Goal: Task Accomplishment & Management: Complete application form

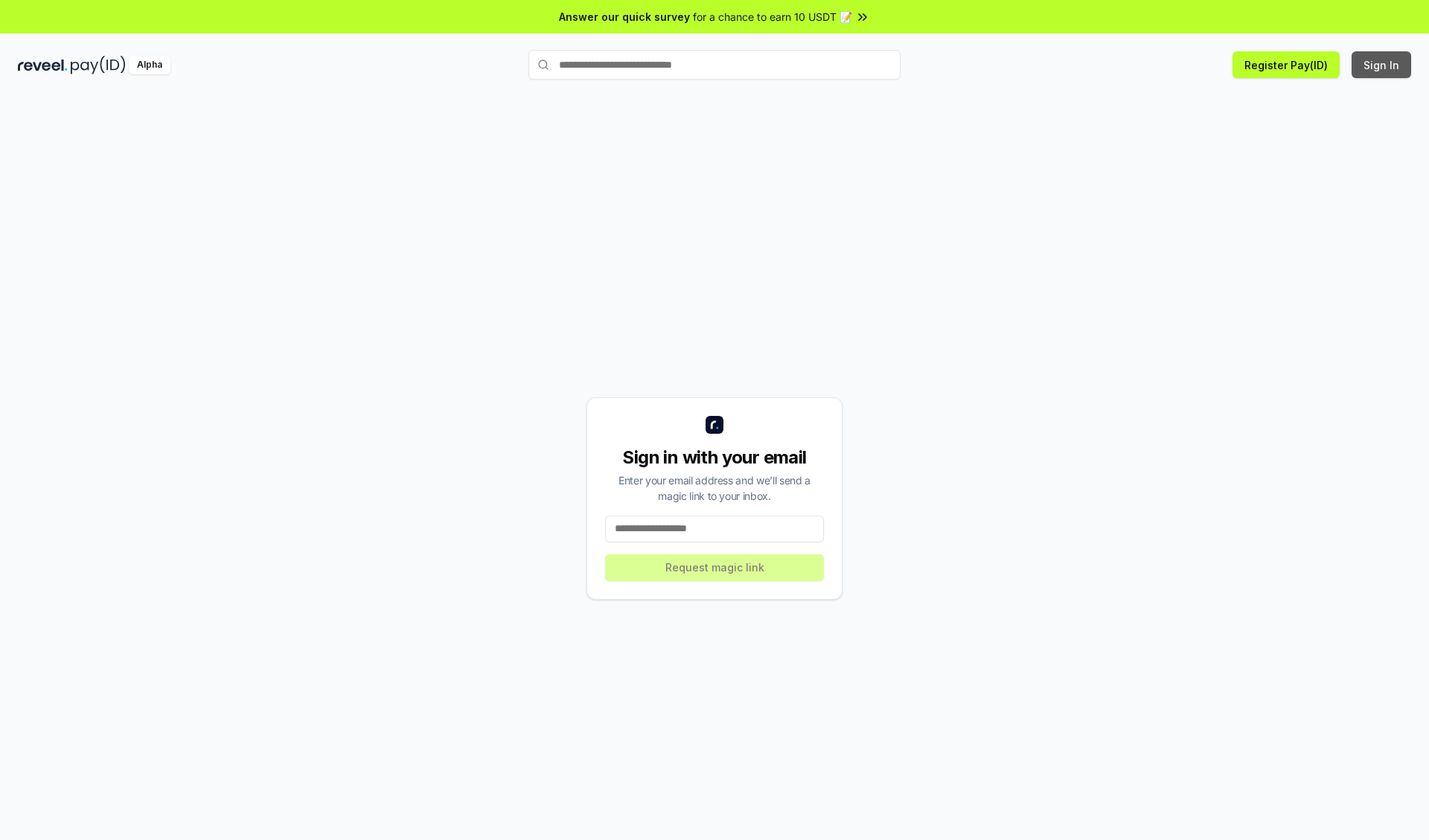
click at [1382, 65] on button "Sign In" at bounding box center [1381, 65] width 60 height 27
type input "**********"
click at [714, 567] on button "Request magic link" at bounding box center [714, 567] width 218 height 27
